Goal: Find specific page/section: Find specific page/section

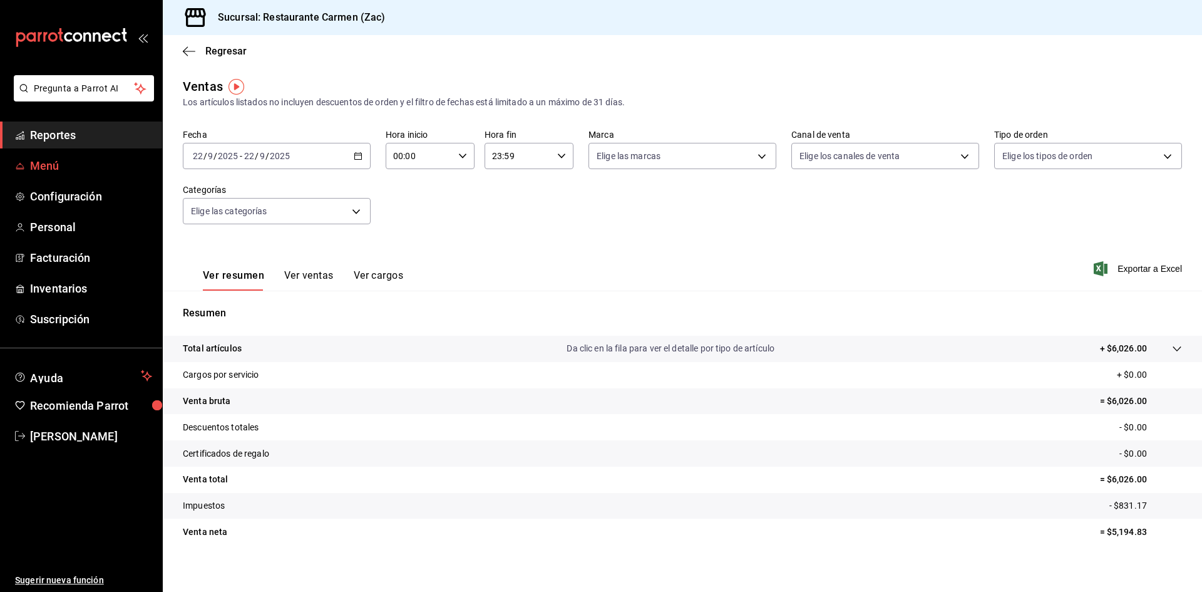
click at [83, 173] on span "Menú" at bounding box center [91, 165] width 122 height 17
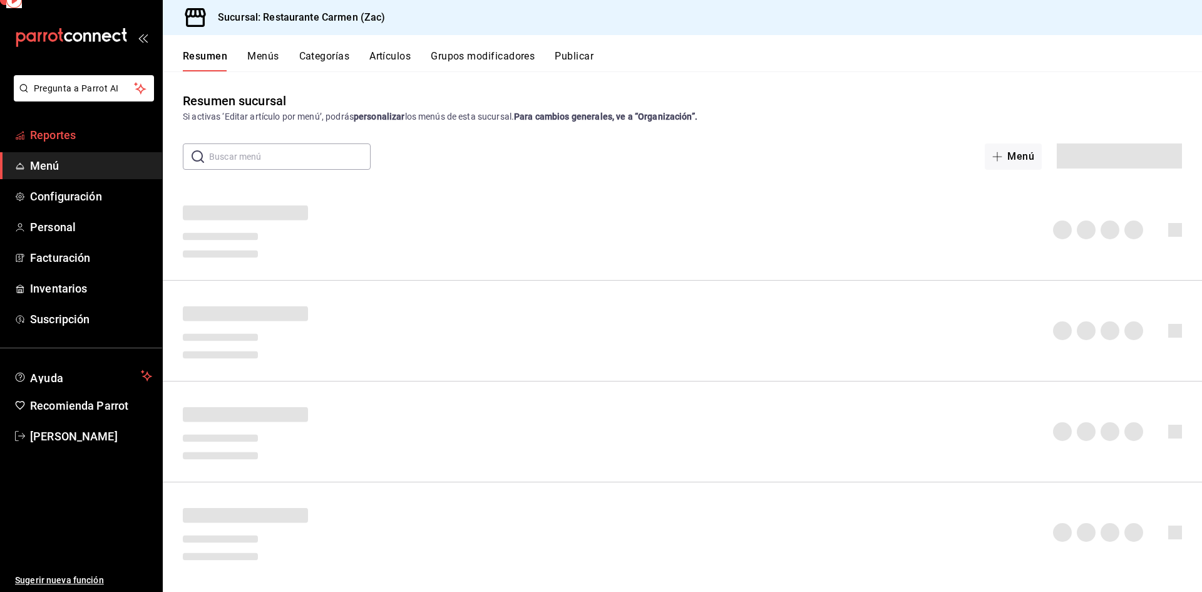
click at [103, 139] on span "Reportes" at bounding box center [91, 134] width 122 height 17
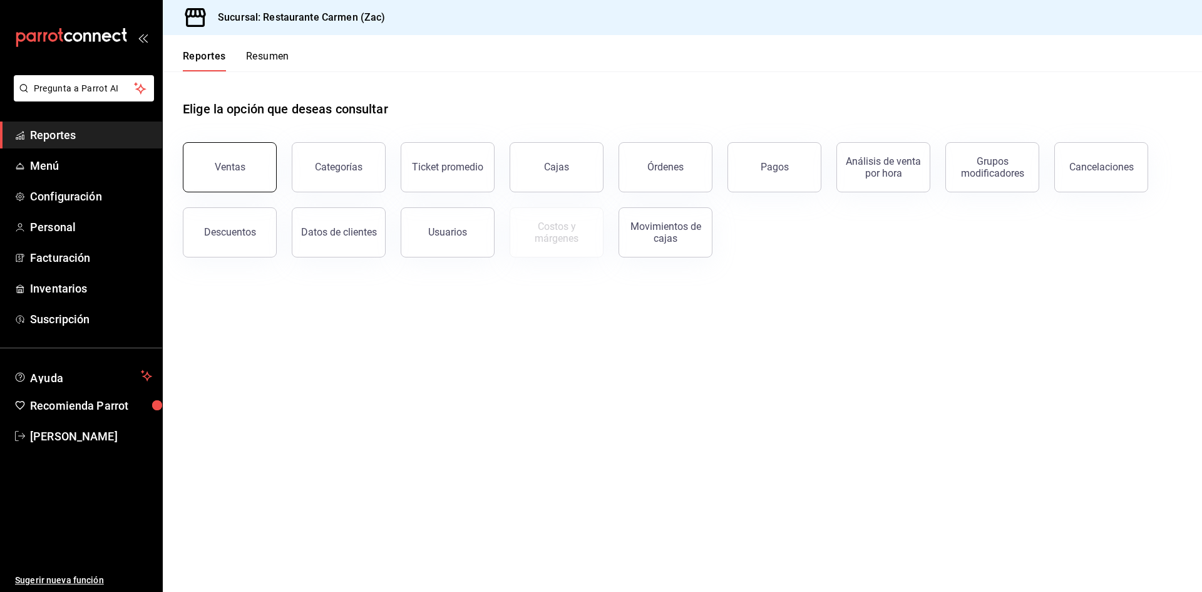
drag, startPoint x: 228, startPoint y: 168, endPoint x: 228, endPoint y: 152, distance: 16.3
click at [228, 152] on button "Ventas" at bounding box center [230, 167] width 94 height 50
